Goal: Information Seeking & Learning: Learn about a topic

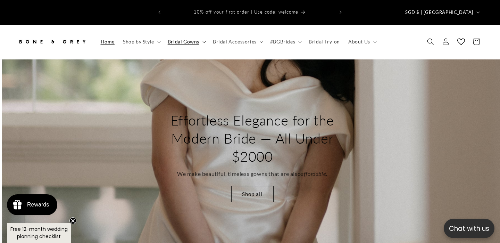
scroll to position [0, 500]
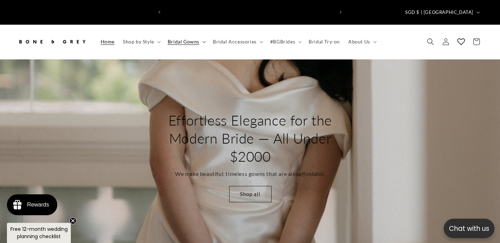
click at [203, 41] on icon at bounding box center [203, 42] width 3 height 2
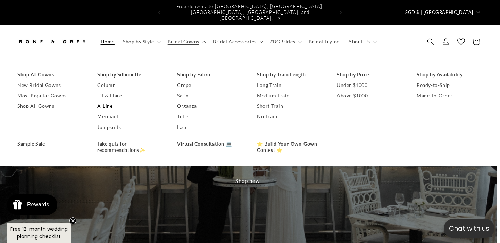
scroll to position [0, 0]
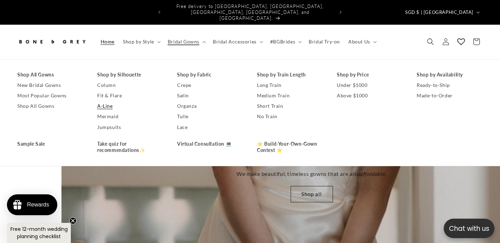
click at [104, 101] on link "A-Line" at bounding box center [130, 106] width 66 height 10
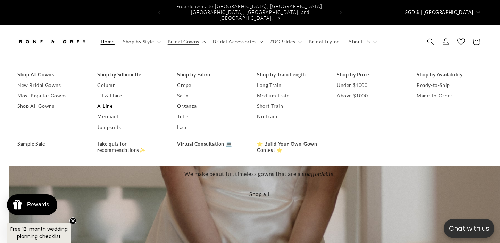
scroll to position [0, 500]
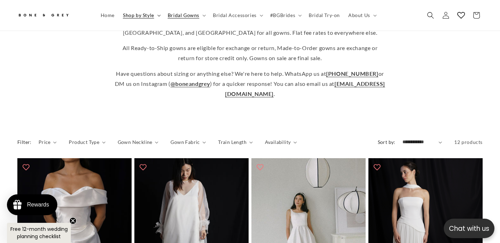
click at [156, 13] on summary "Shop by Style" at bounding box center [141, 15] width 45 height 15
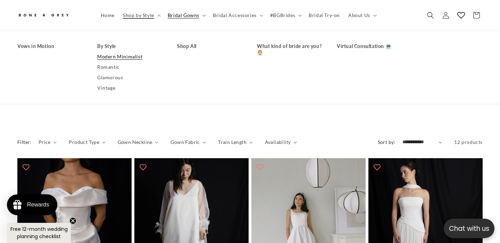
click at [133, 56] on link "Modern Minimalist" at bounding box center [130, 56] width 66 height 10
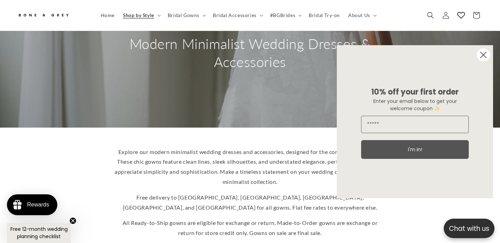
scroll to position [74, 0]
click at [483, 55] on icon "Close dialog" at bounding box center [483, 55] width 6 height 6
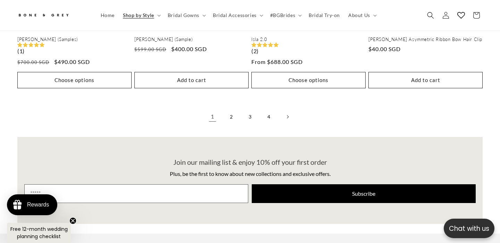
scroll to position [0, 337]
click at [288, 116] on icon "Next page" at bounding box center [288, 117] width 2 height 4
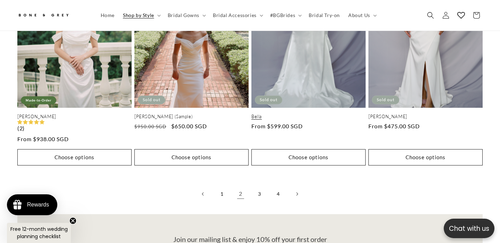
scroll to position [1509, 0]
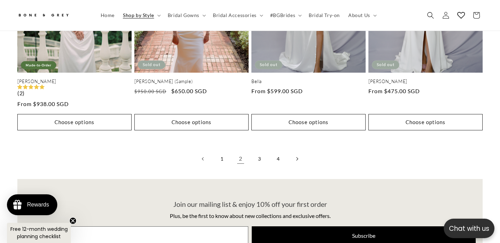
click at [298, 160] on icon "Next page" at bounding box center [297, 159] width 2 height 4
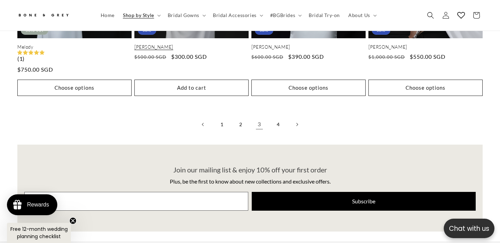
scroll to position [1587, 0]
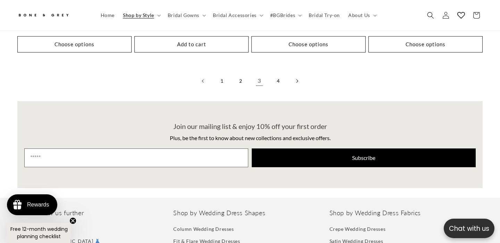
click at [297, 83] on icon "Next page" at bounding box center [297, 81] width 2 height 4
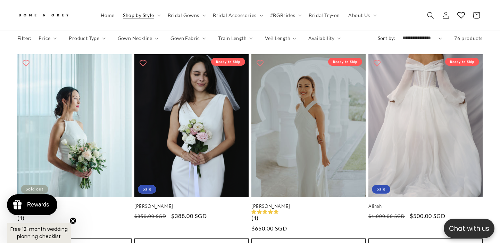
scroll to position [344, 0]
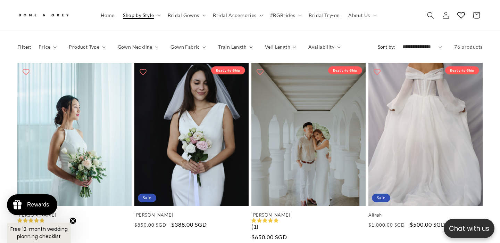
click at [157, 15] on icon at bounding box center [158, 16] width 3 height 2
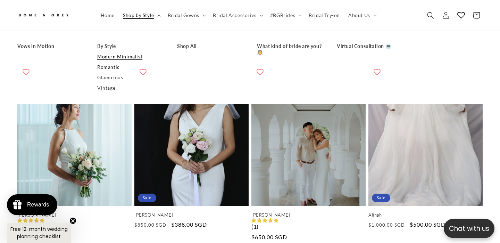
click at [112, 68] on link "Romantic" at bounding box center [130, 67] width 66 height 10
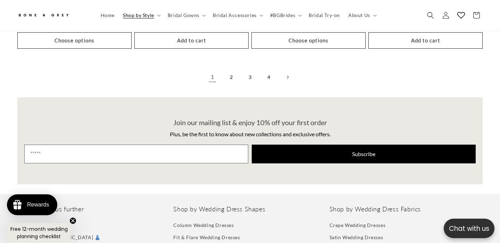
scroll to position [0, 337]
